Goal: Find specific page/section: Find specific page/section

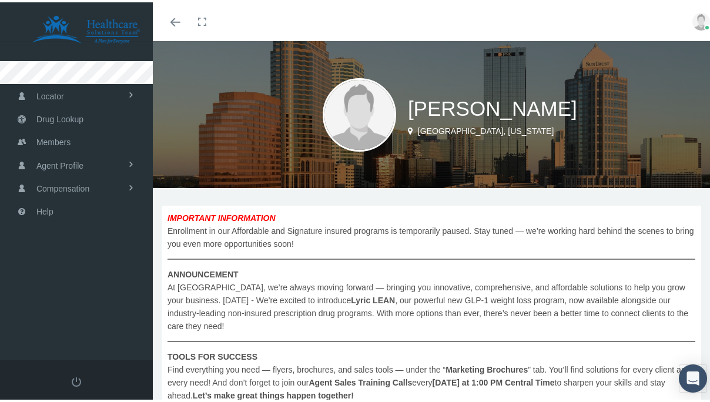
click at [408, 127] on icon at bounding box center [410, 128] width 5 height 13
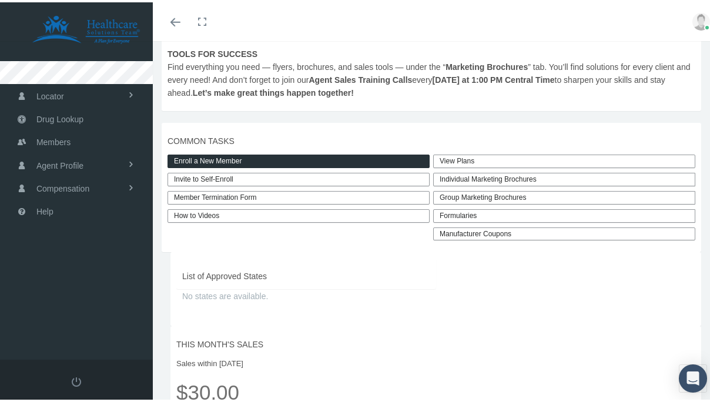
scroll to position [327, 0]
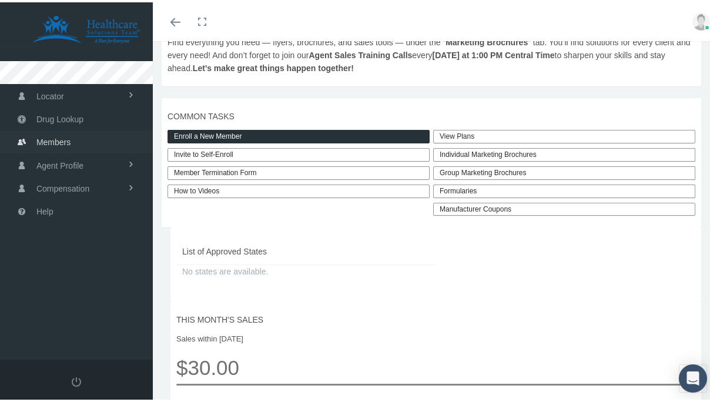
click at [93, 140] on link "Members" at bounding box center [76, 139] width 153 height 23
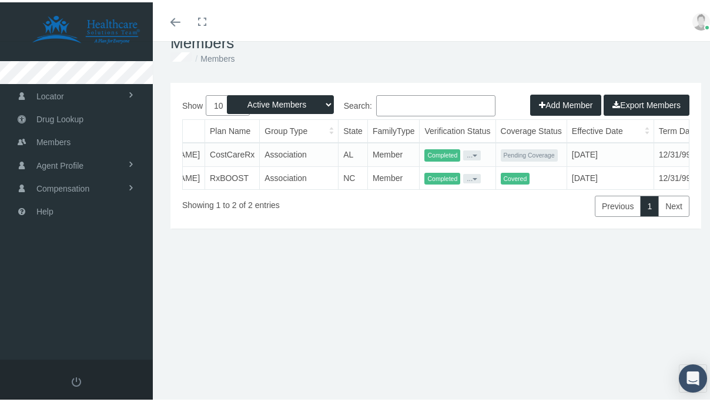
scroll to position [0, 254]
